Goal: Browse casually

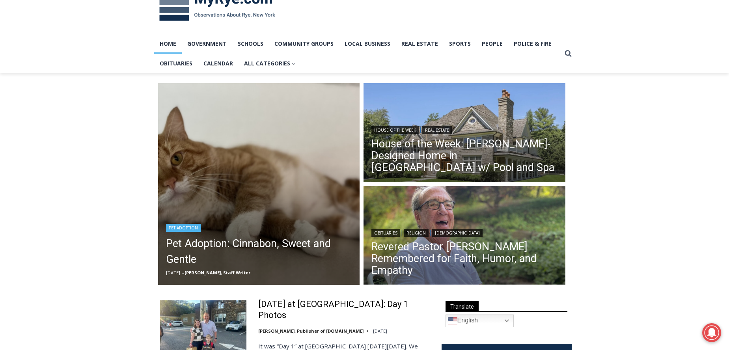
scroll to position [33, 0]
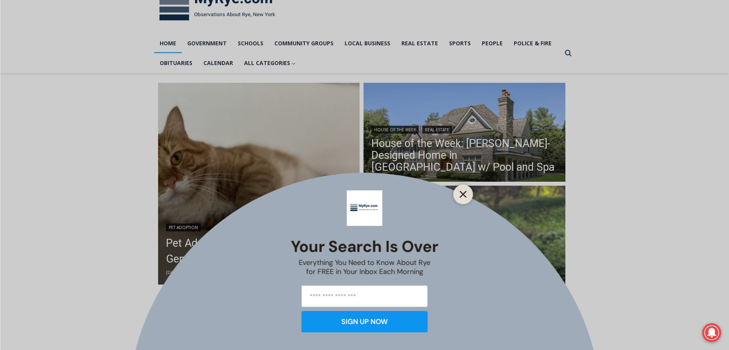
click at [461, 196] on icon "Close" at bounding box center [462, 194] width 7 height 7
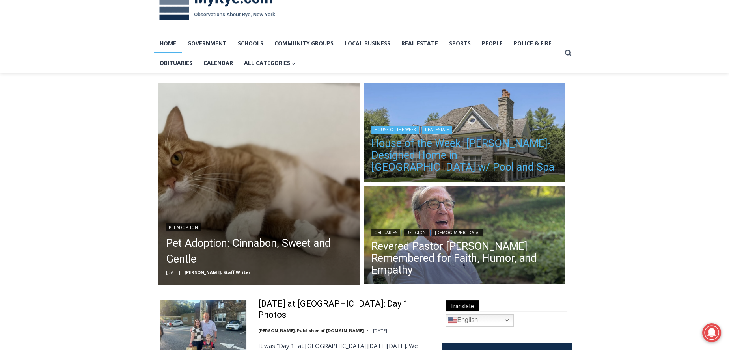
click at [459, 151] on link "House of the Week: [PERSON_NAME]-Designed Home in [GEOGRAPHIC_DATA] w/ Pool and…" at bounding box center [464, 155] width 186 height 35
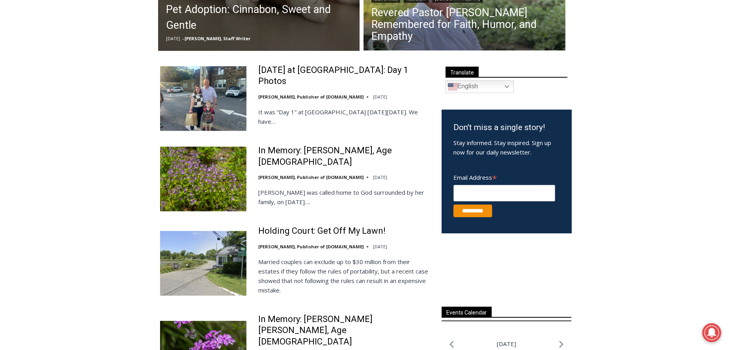
scroll to position [268, 0]
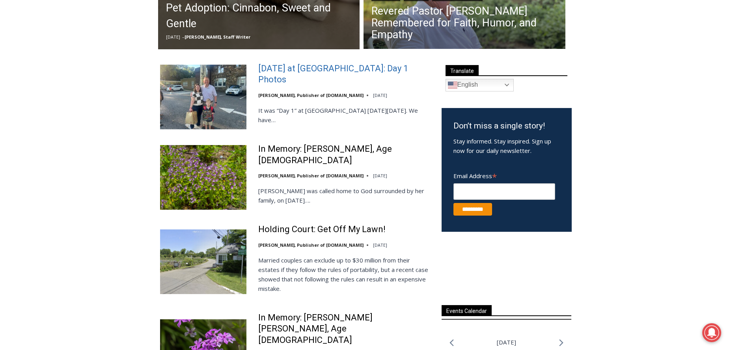
click at [349, 71] on link "First Day of School at Rye City Schools: Day 1 Photos" at bounding box center [344, 74] width 173 height 22
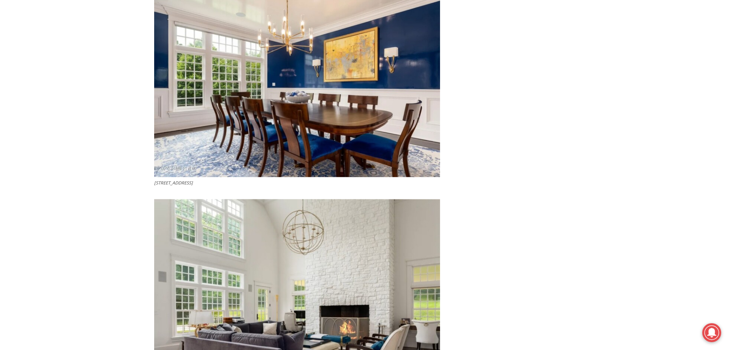
scroll to position [1579, 0]
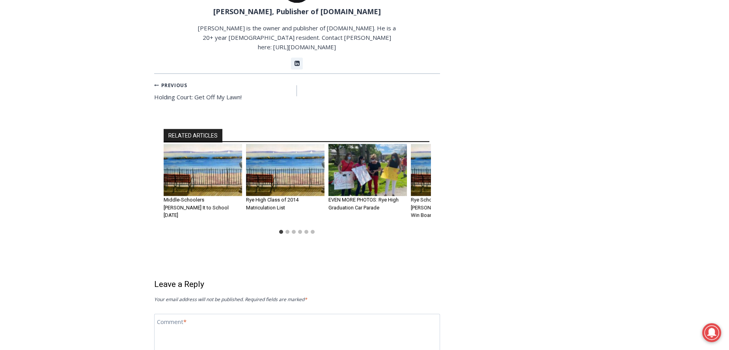
scroll to position [1652, 0]
